Goal: Information Seeking & Learning: Learn about a topic

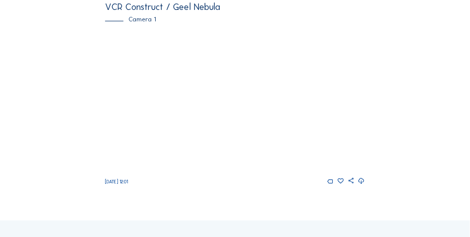
scroll to position [124, 0]
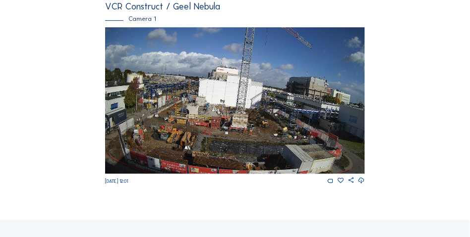
click at [260, 128] on img at bounding box center [235, 100] width 260 height 146
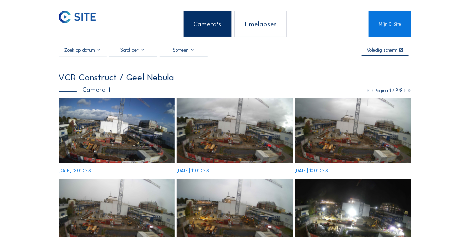
click at [117, 133] on img at bounding box center [117, 130] width 116 height 65
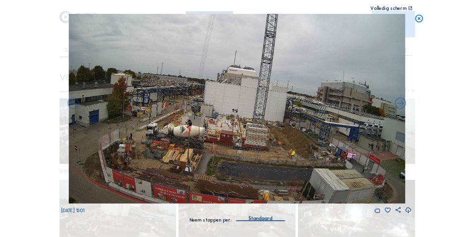
click at [420, 16] on icon at bounding box center [419, 19] width 9 height 10
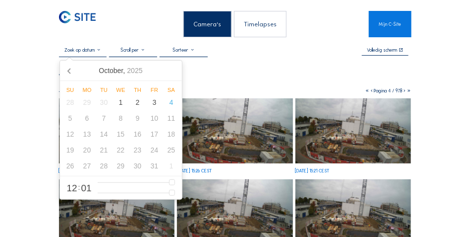
click at [100, 50] on input "text" at bounding box center [83, 50] width 48 height 6
click at [71, 73] on icon at bounding box center [70, 71] width 16 height 16
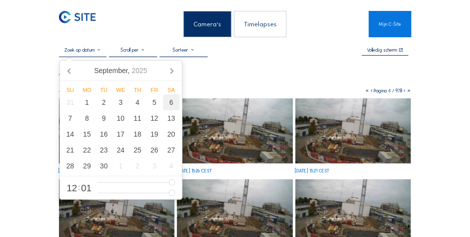
click at [170, 104] on div "6" at bounding box center [171, 102] width 17 height 16
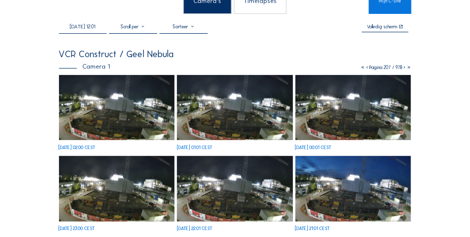
scroll to position [50, 0]
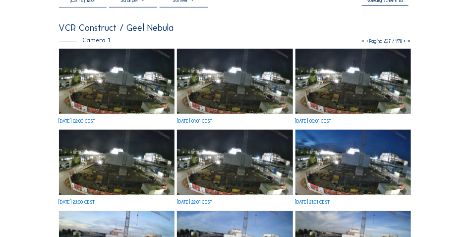
click at [138, 99] on img at bounding box center [117, 81] width 116 height 65
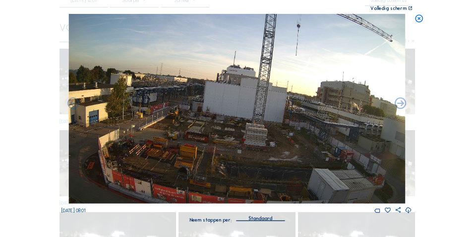
click at [420, 17] on icon at bounding box center [419, 19] width 9 height 10
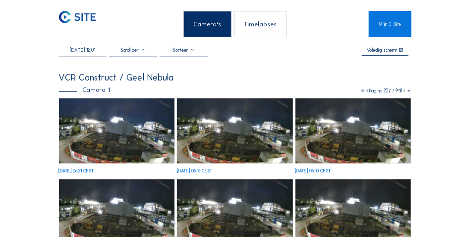
scroll to position [0, 0]
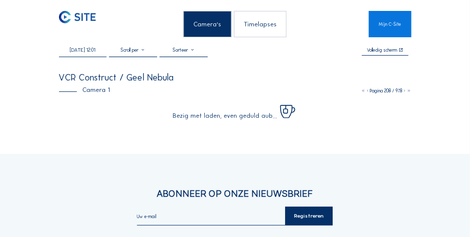
click at [93, 51] on input "[DATE] 12:01" at bounding box center [83, 50] width 48 height 6
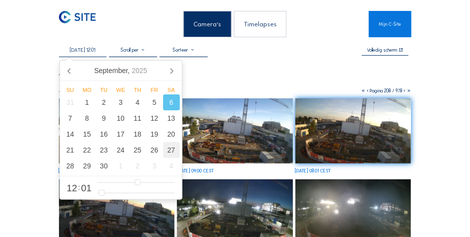
click at [169, 152] on div "27" at bounding box center [171, 150] width 17 height 16
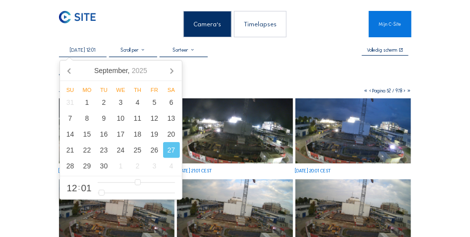
click at [254, 75] on div "VCR Construct / Geel Nebula" at bounding box center [235, 77] width 353 height 9
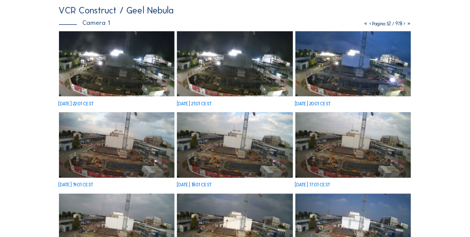
scroll to position [74, 0]
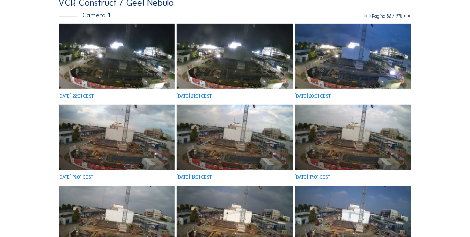
click at [247, 142] on img at bounding box center [235, 137] width 116 height 65
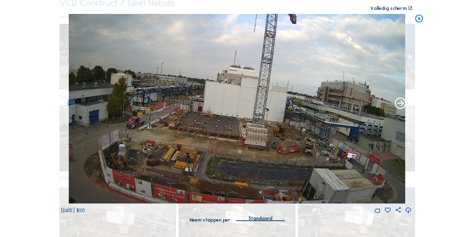
click at [398, 102] on icon at bounding box center [401, 104] width 14 height 14
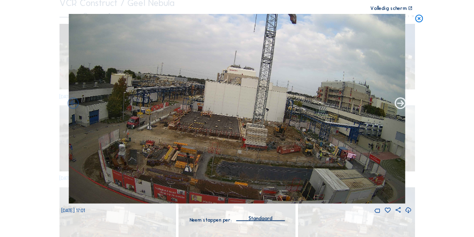
click at [400, 104] on icon at bounding box center [401, 104] width 14 height 14
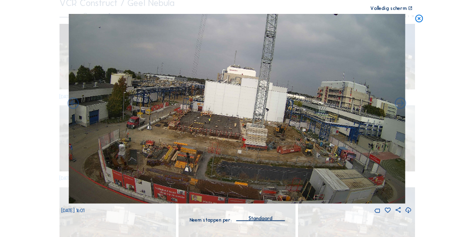
click at [400, 104] on icon at bounding box center [401, 104] width 14 height 14
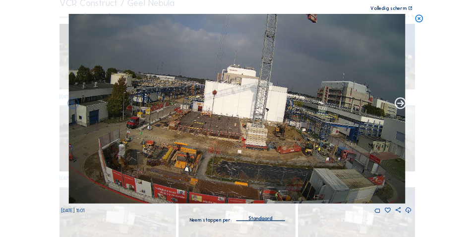
click at [400, 103] on icon at bounding box center [401, 104] width 14 height 14
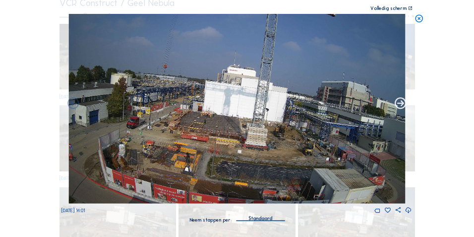
click at [399, 104] on icon at bounding box center [401, 104] width 14 height 14
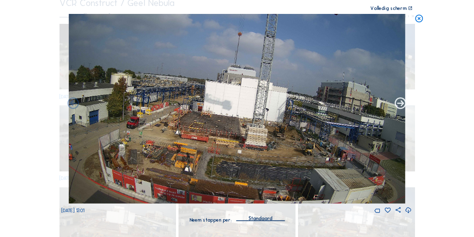
click at [400, 105] on icon at bounding box center [401, 104] width 14 height 14
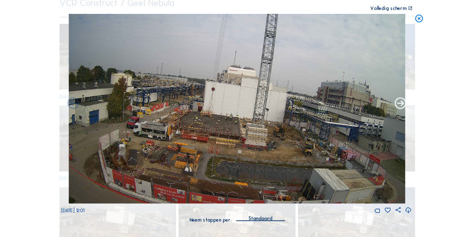
click at [401, 105] on icon at bounding box center [401, 104] width 14 height 14
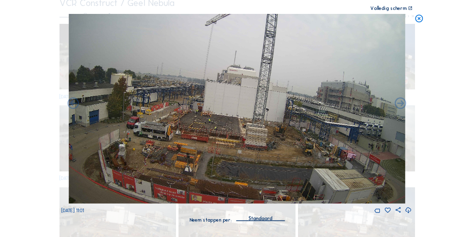
click at [401, 105] on icon at bounding box center [401, 104] width 14 height 14
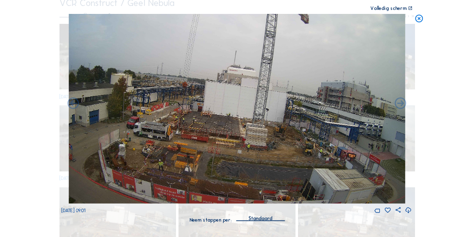
click at [401, 105] on icon at bounding box center [401, 104] width 14 height 14
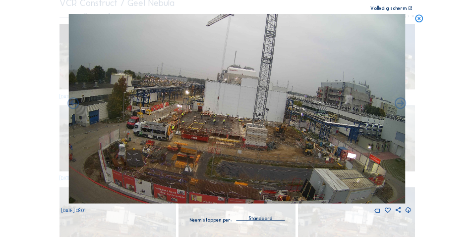
click at [401, 105] on icon at bounding box center [401, 104] width 14 height 14
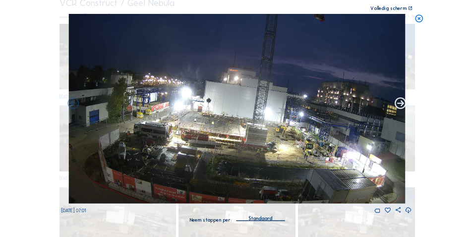
click at [401, 104] on icon at bounding box center [401, 104] width 14 height 14
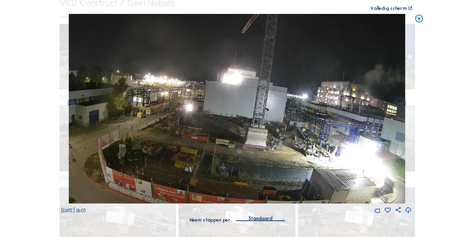
click at [401, 104] on icon at bounding box center [401, 104] width 14 height 14
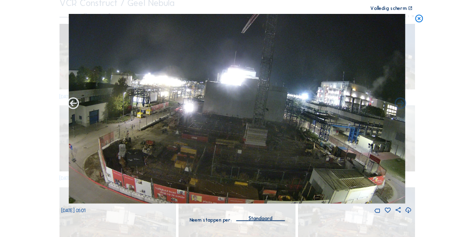
click at [73, 101] on icon at bounding box center [73, 104] width 14 height 14
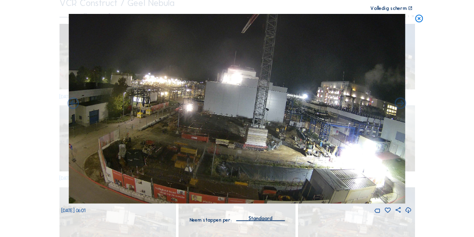
click at [73, 101] on icon at bounding box center [73, 104] width 14 height 14
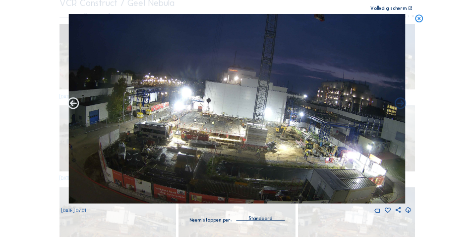
click at [75, 101] on icon at bounding box center [73, 104] width 14 height 14
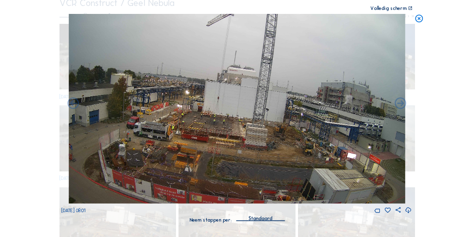
click at [76, 101] on icon at bounding box center [73, 104] width 14 height 14
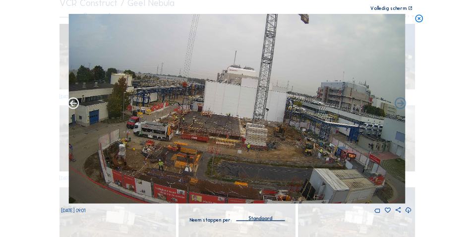
click at [76, 101] on icon at bounding box center [73, 104] width 14 height 14
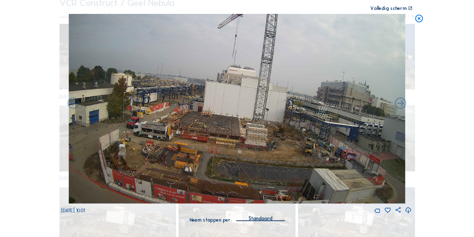
click at [76, 101] on icon at bounding box center [73, 104] width 14 height 14
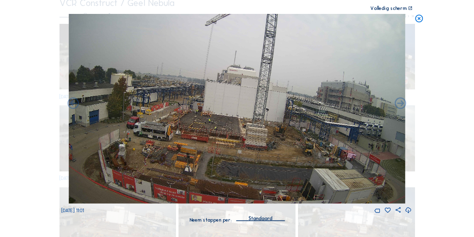
click at [445, 33] on div "Scroll om door de tijd te reizen | Druk op de 'Alt'-[PERSON_NAME] + scroll om t…" at bounding box center [237, 118] width 474 height 237
click at [419, 19] on icon at bounding box center [419, 19] width 9 height 10
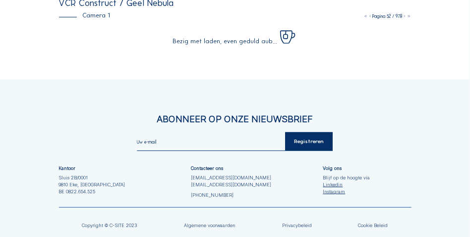
scroll to position [0, 0]
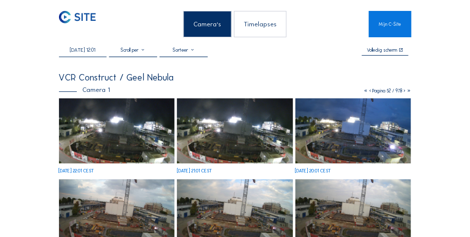
click at [100, 50] on input "[DATE] 12:01" at bounding box center [83, 50] width 48 height 6
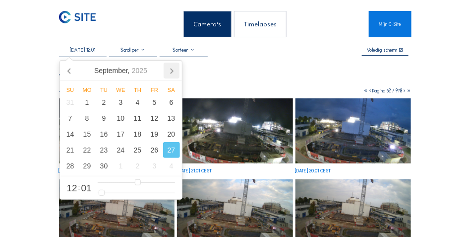
click at [173, 71] on icon at bounding box center [172, 70] width 2 height 5
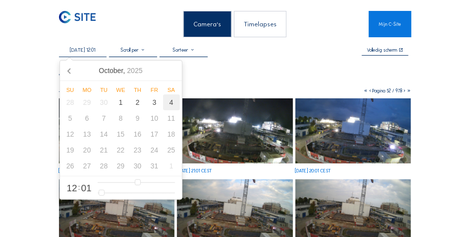
click at [172, 104] on div "4" at bounding box center [171, 102] width 17 height 16
type input "[DATE] 12:01"
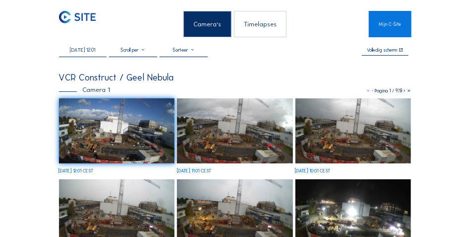
click at [244, 152] on img at bounding box center [235, 130] width 116 height 65
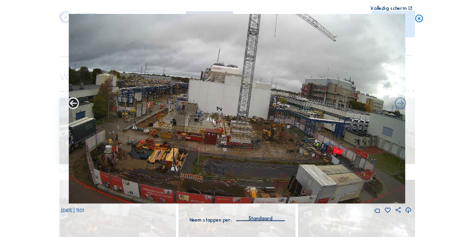
click at [69, 103] on icon at bounding box center [73, 104] width 14 height 14
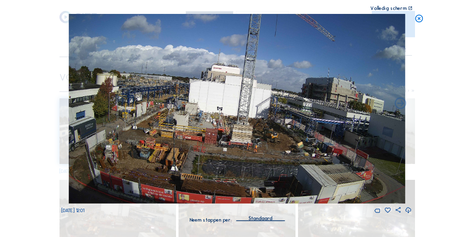
click at [420, 16] on icon at bounding box center [419, 19] width 9 height 10
